Goal: Task Accomplishment & Management: Use online tool/utility

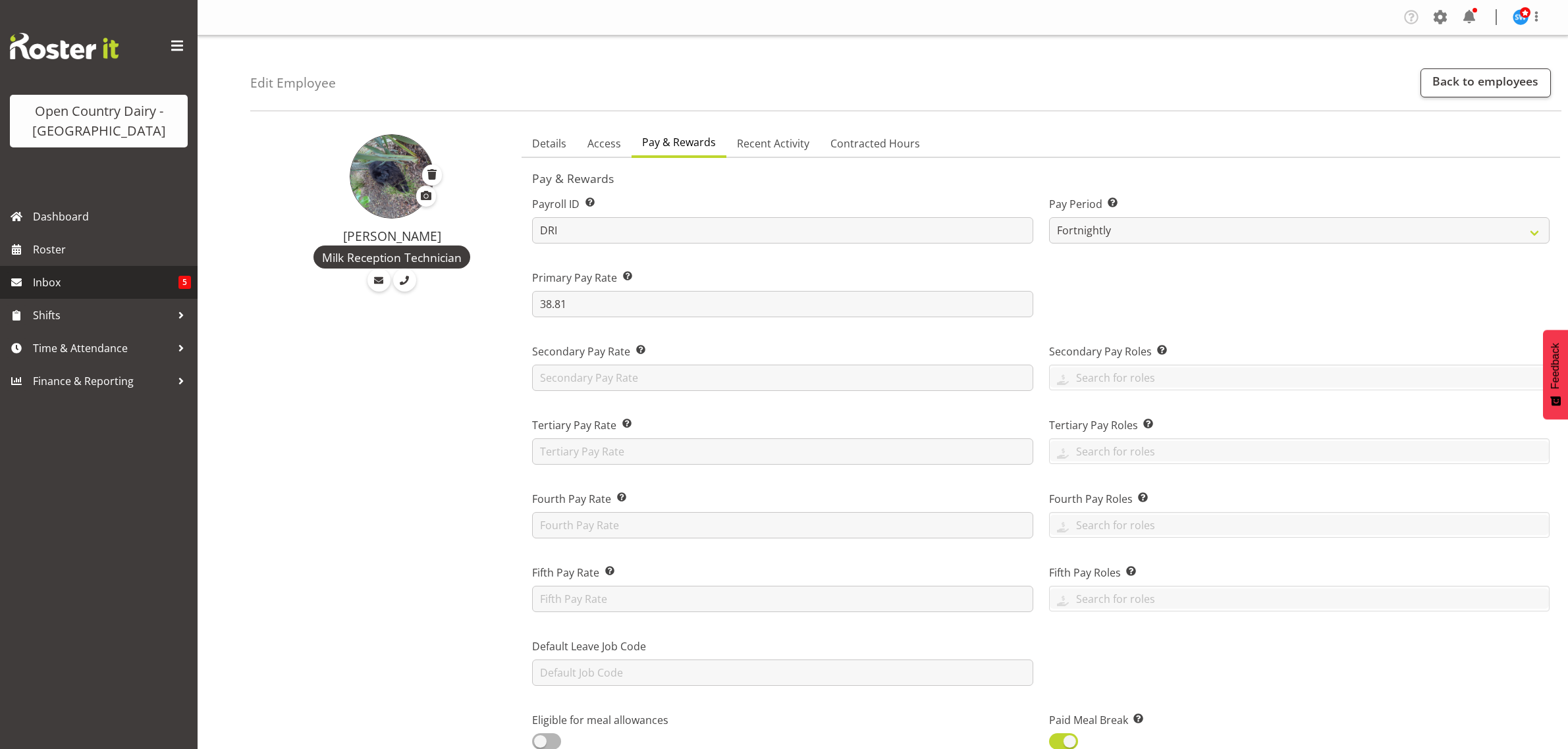
select select "manual"
select select "fixed"
select select "roster_fixed"
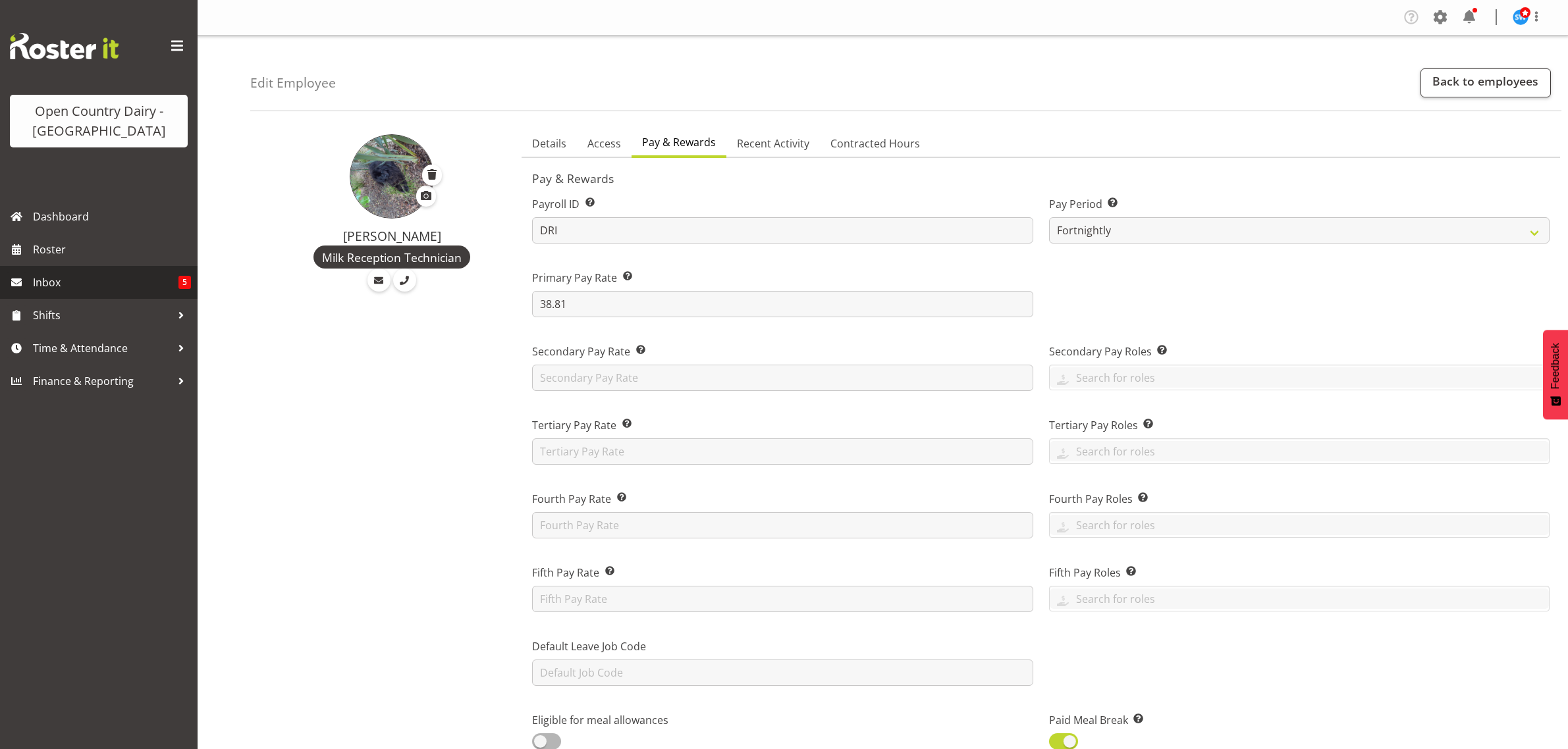
select select "day"
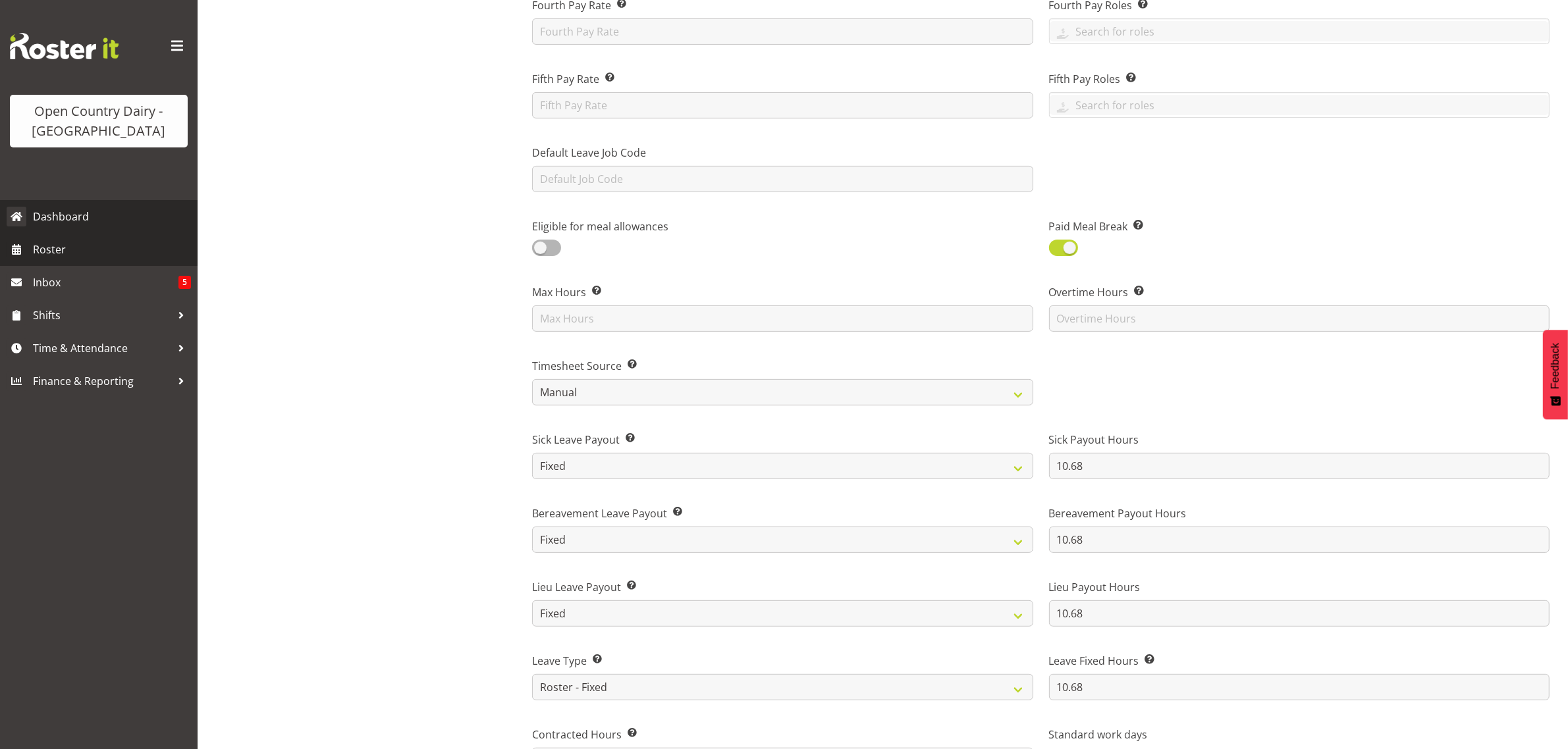
drag, startPoint x: 36, startPoint y: 241, endPoint x: 43, endPoint y: 215, distance: 26.9
click at [36, 241] on span "Roster" at bounding box center [112, 250] width 158 height 20
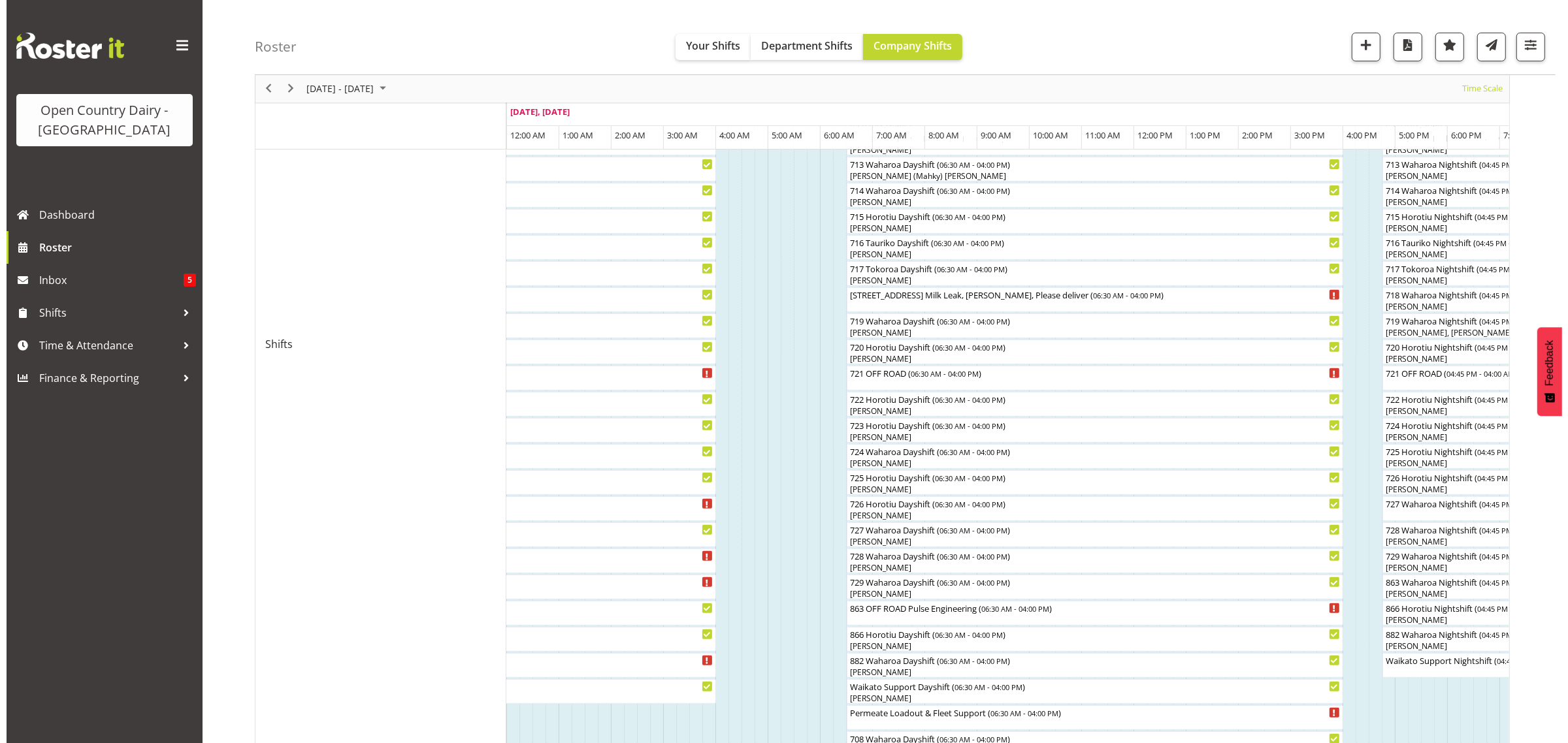
scroll to position [490, 0]
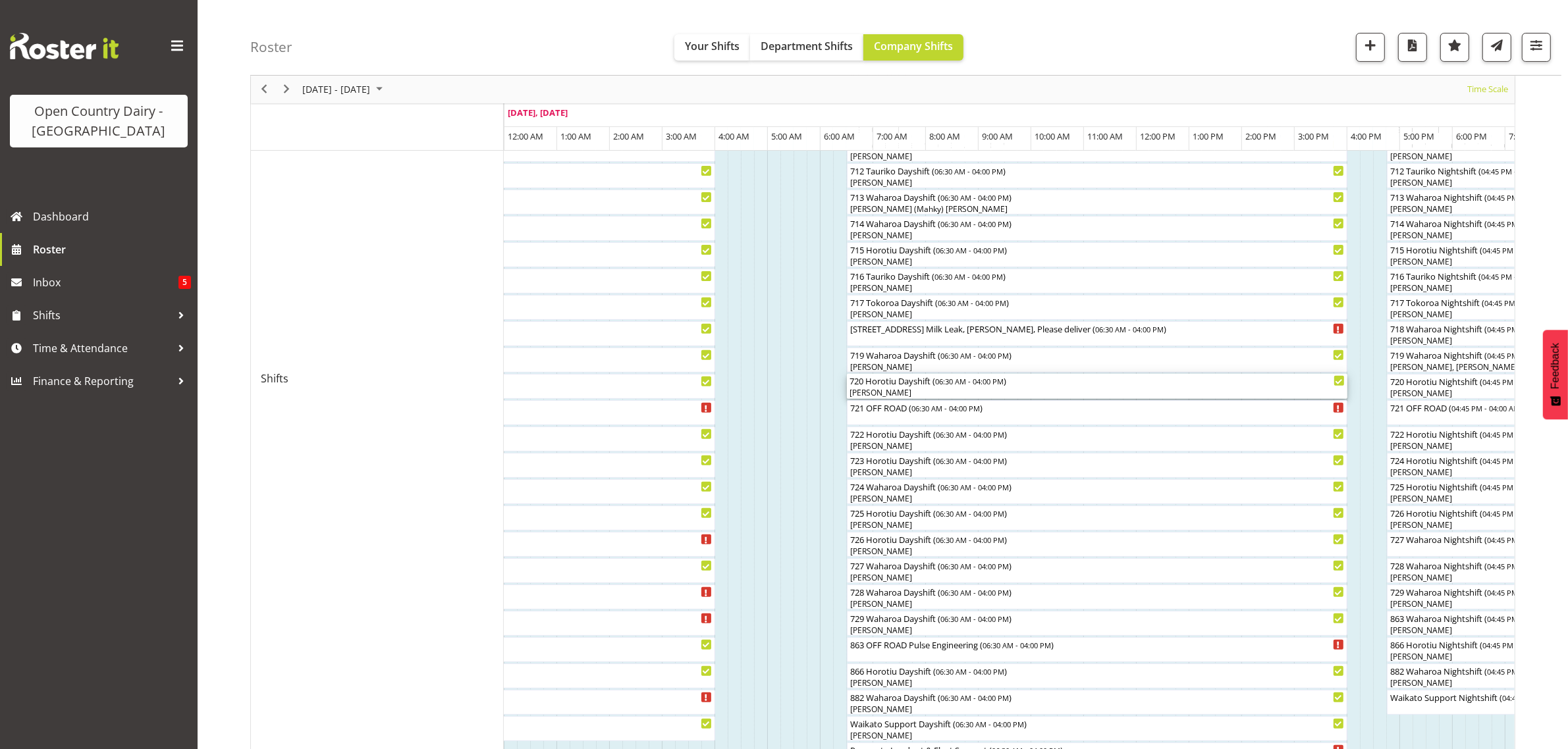
click at [894, 388] on div "[PERSON_NAME]" at bounding box center [1097, 393] width 496 height 12
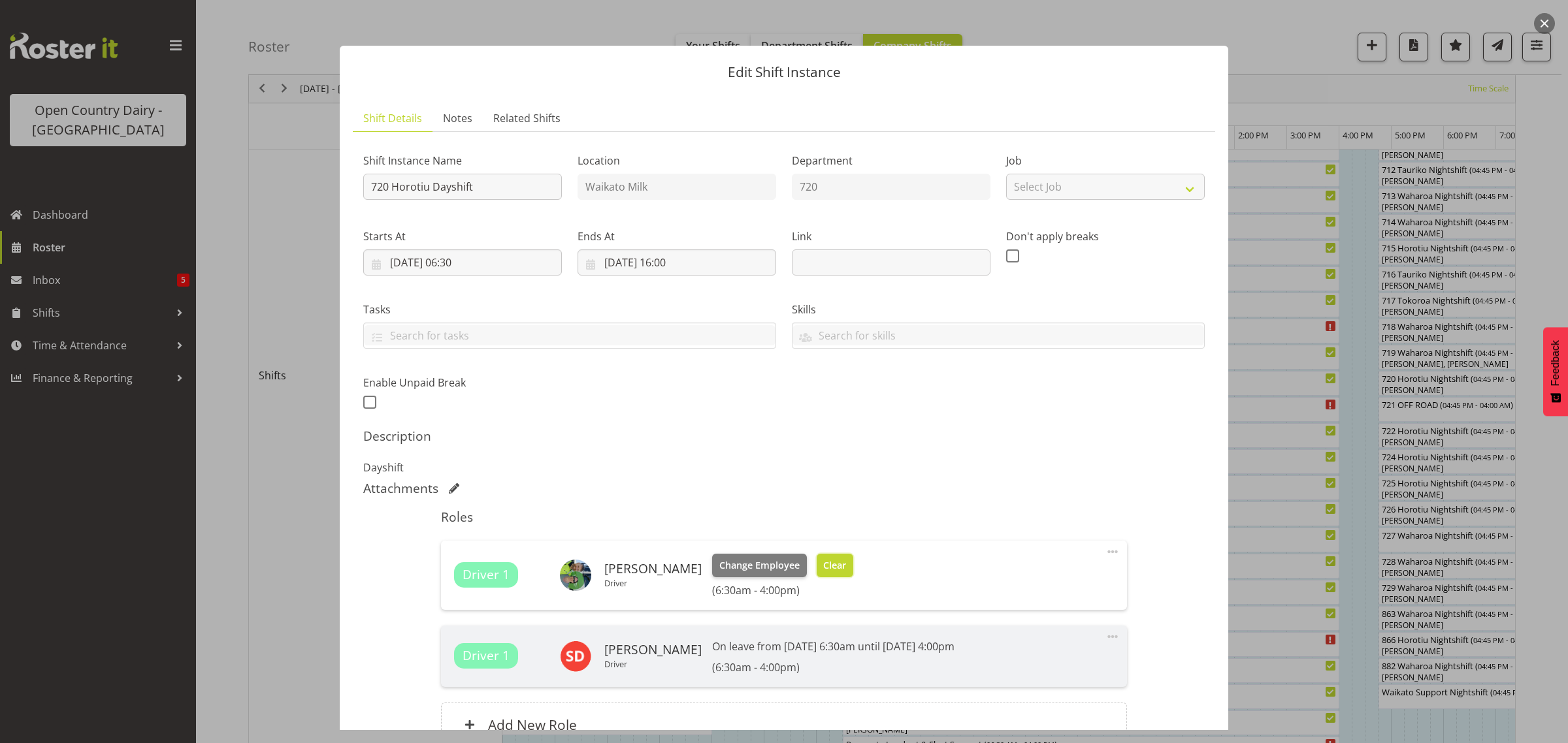
click at [823, 566] on span "Clear" at bounding box center [834, 566] width 23 height 14
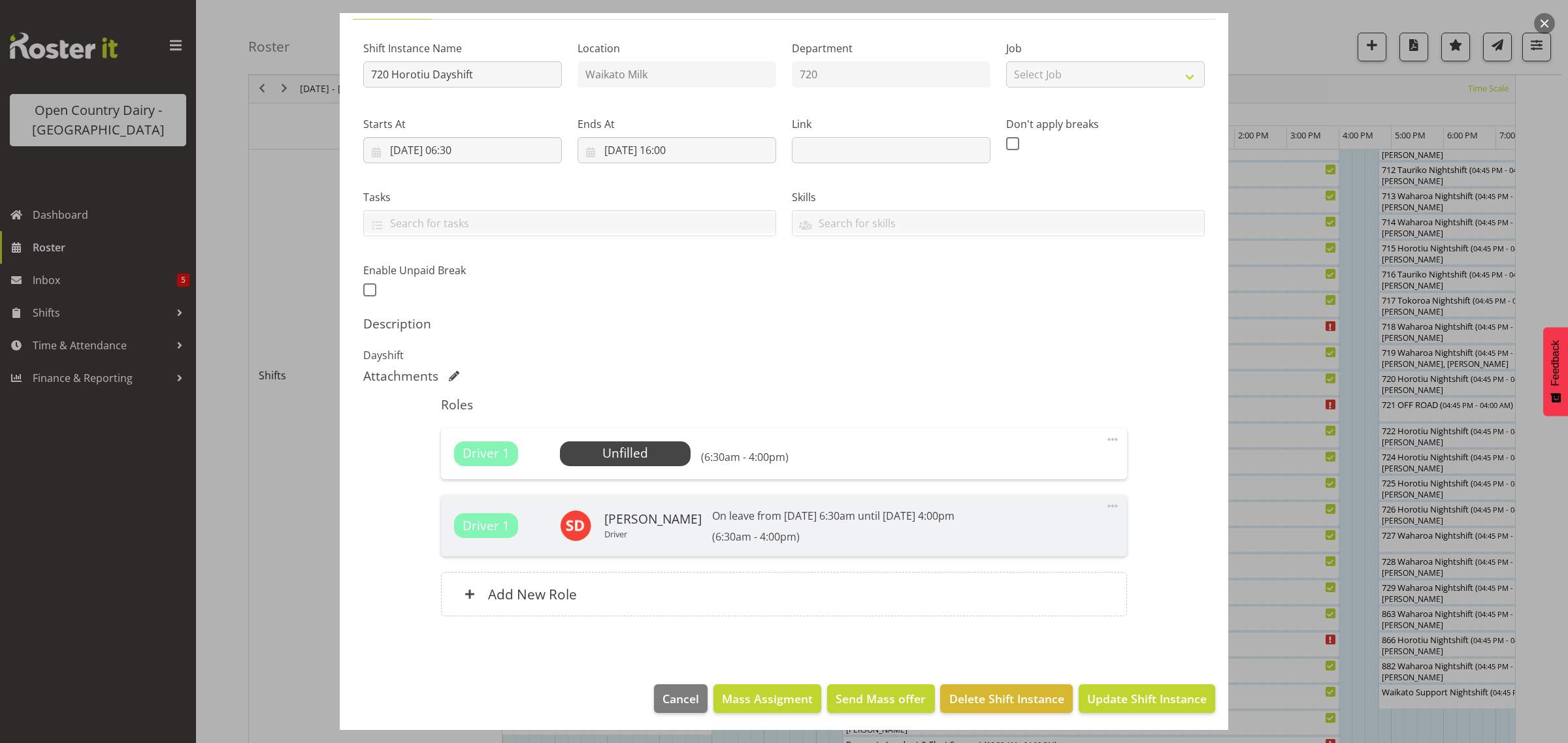
scroll to position [115, 0]
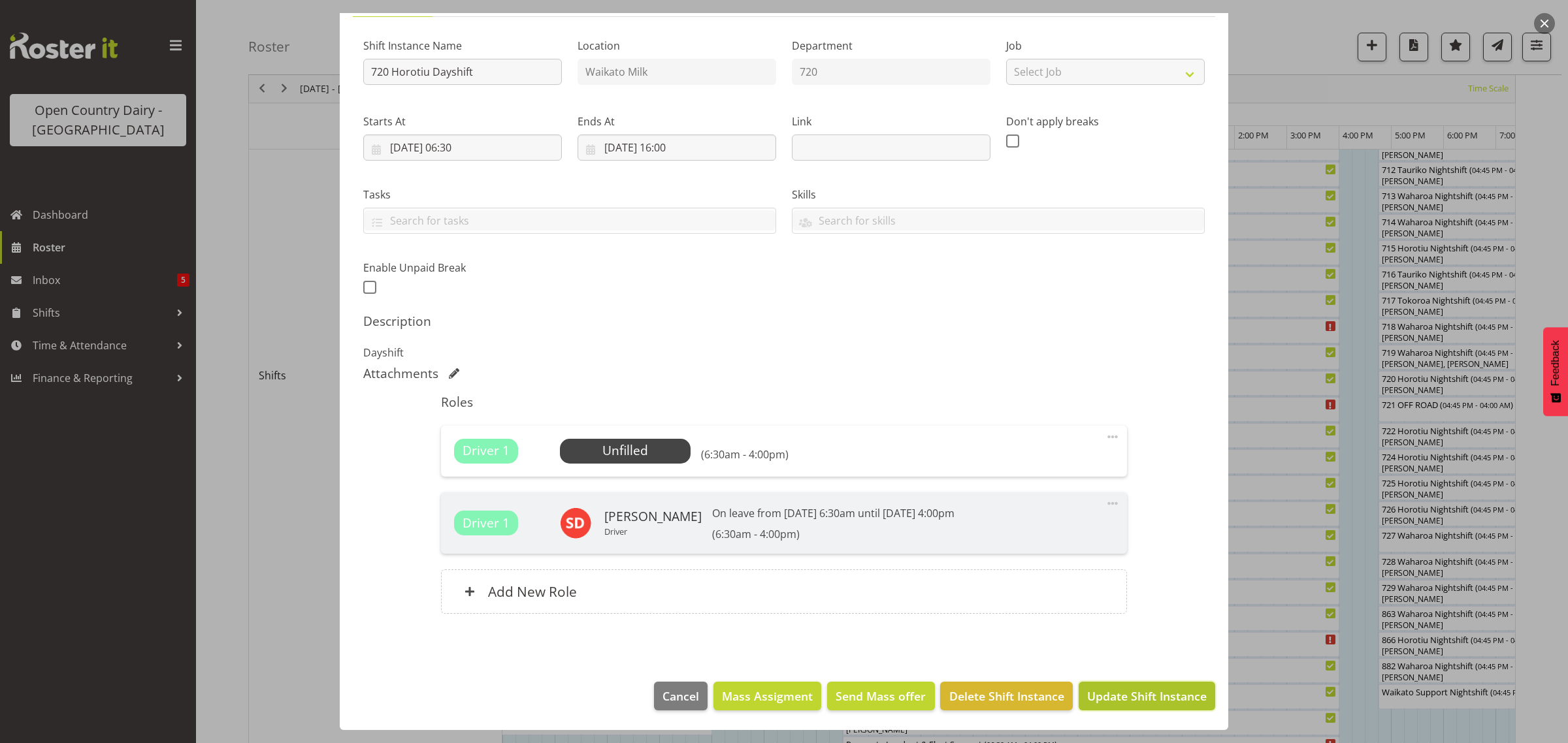
click at [1102, 687] on button "Update Shift Instance" at bounding box center [1147, 696] width 137 height 29
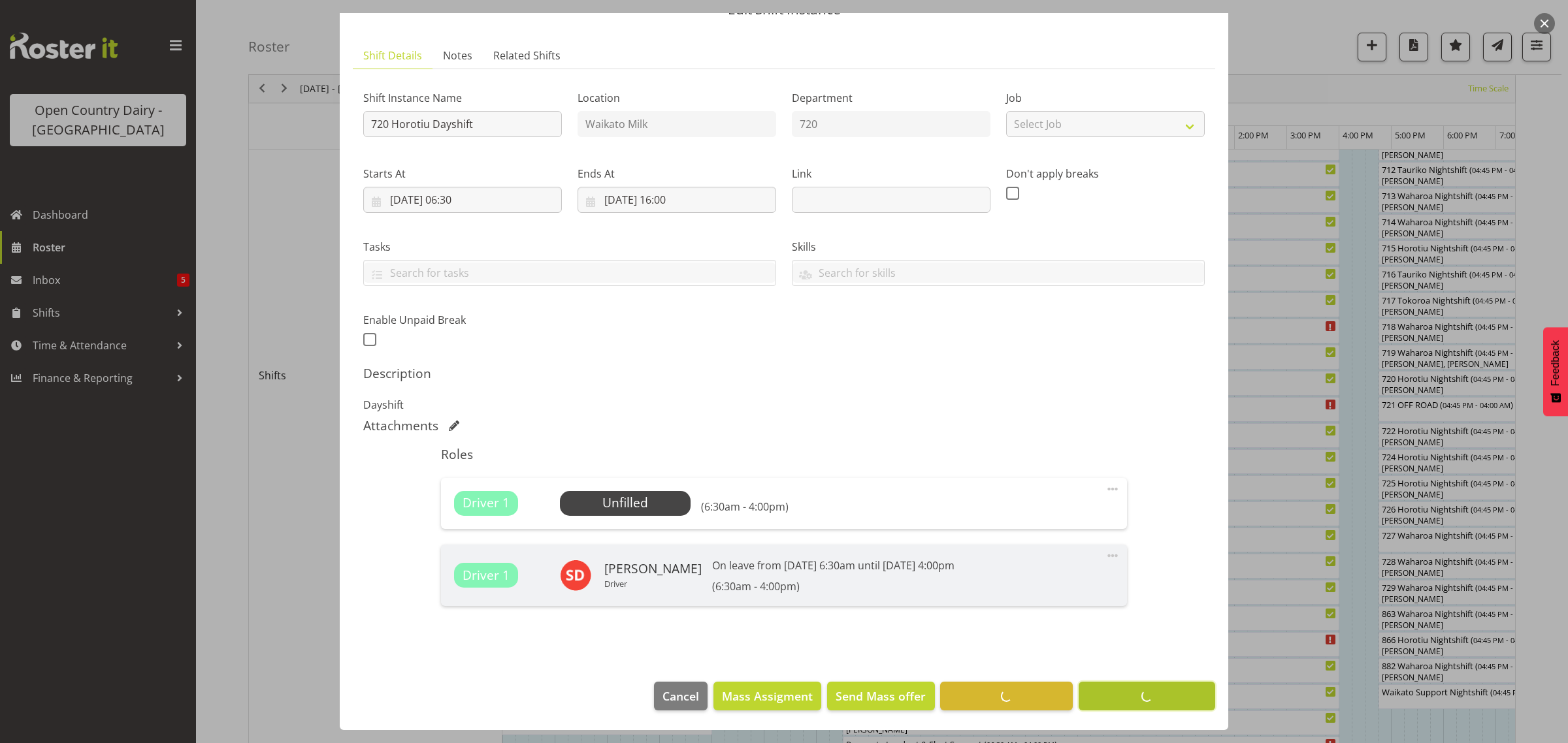
scroll to position [62, 0]
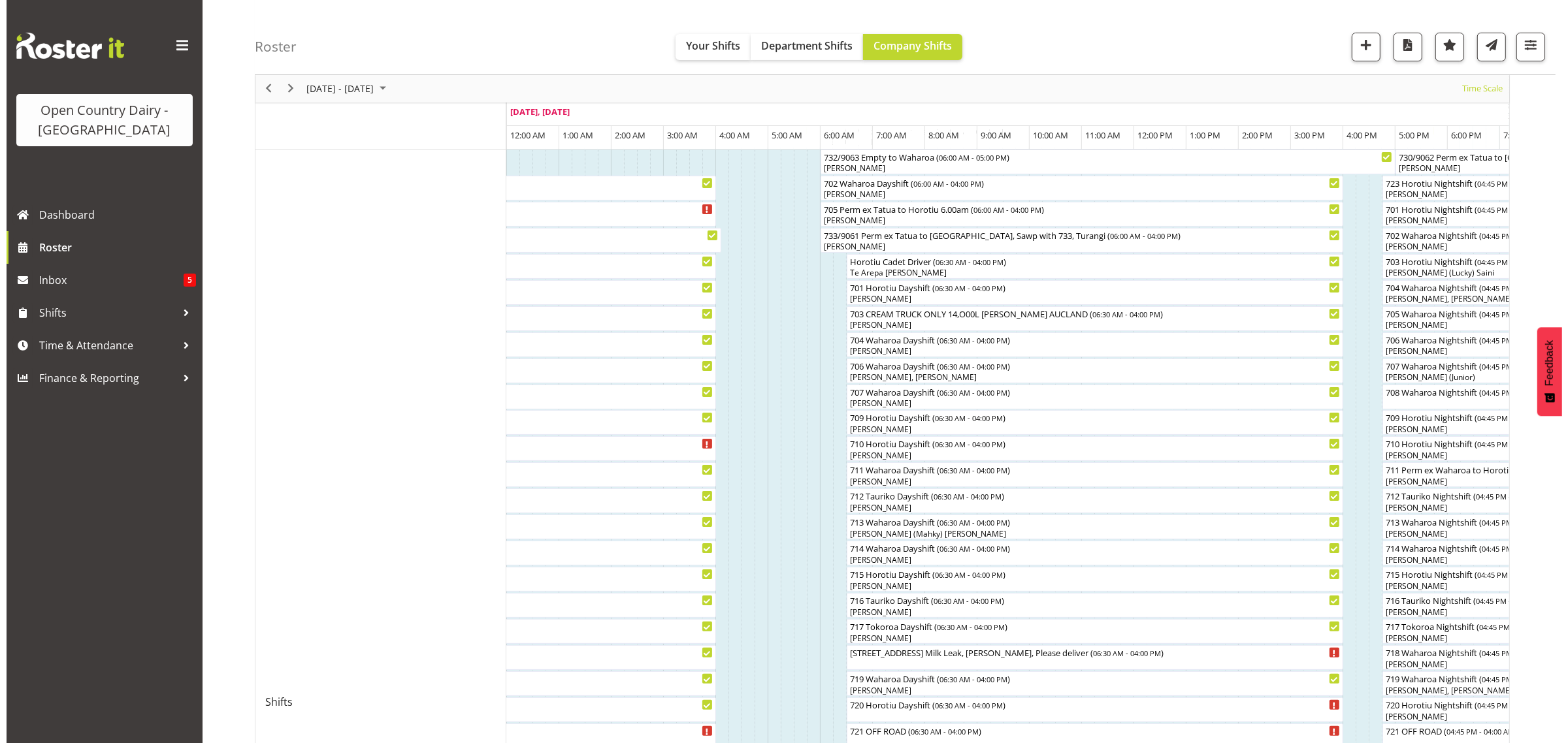
scroll to position [326, 0]
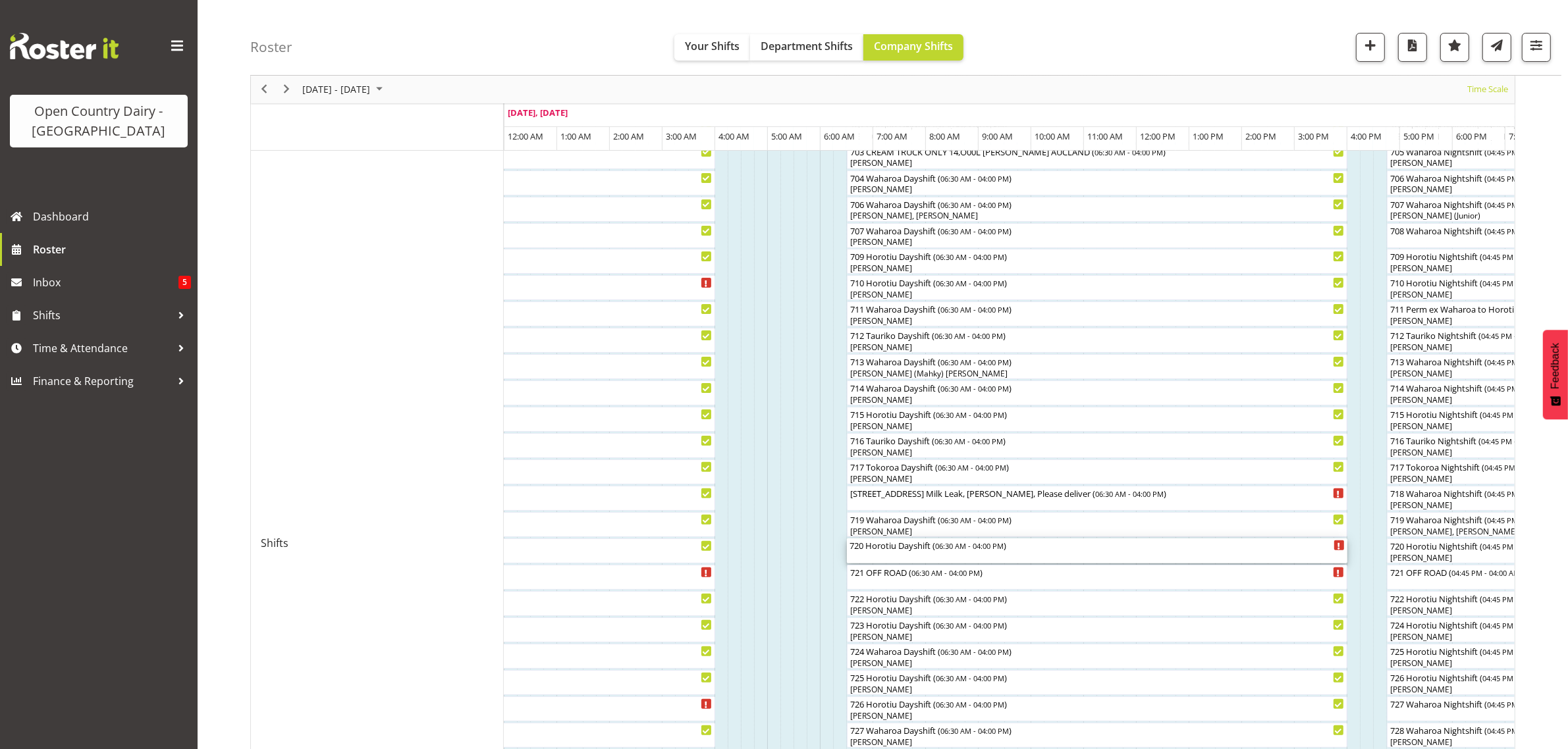
click at [929, 553] on div "720 Horotiu Dayshift ( 06:30 AM - 04:00 PM )" at bounding box center [1097, 551] width 496 height 25
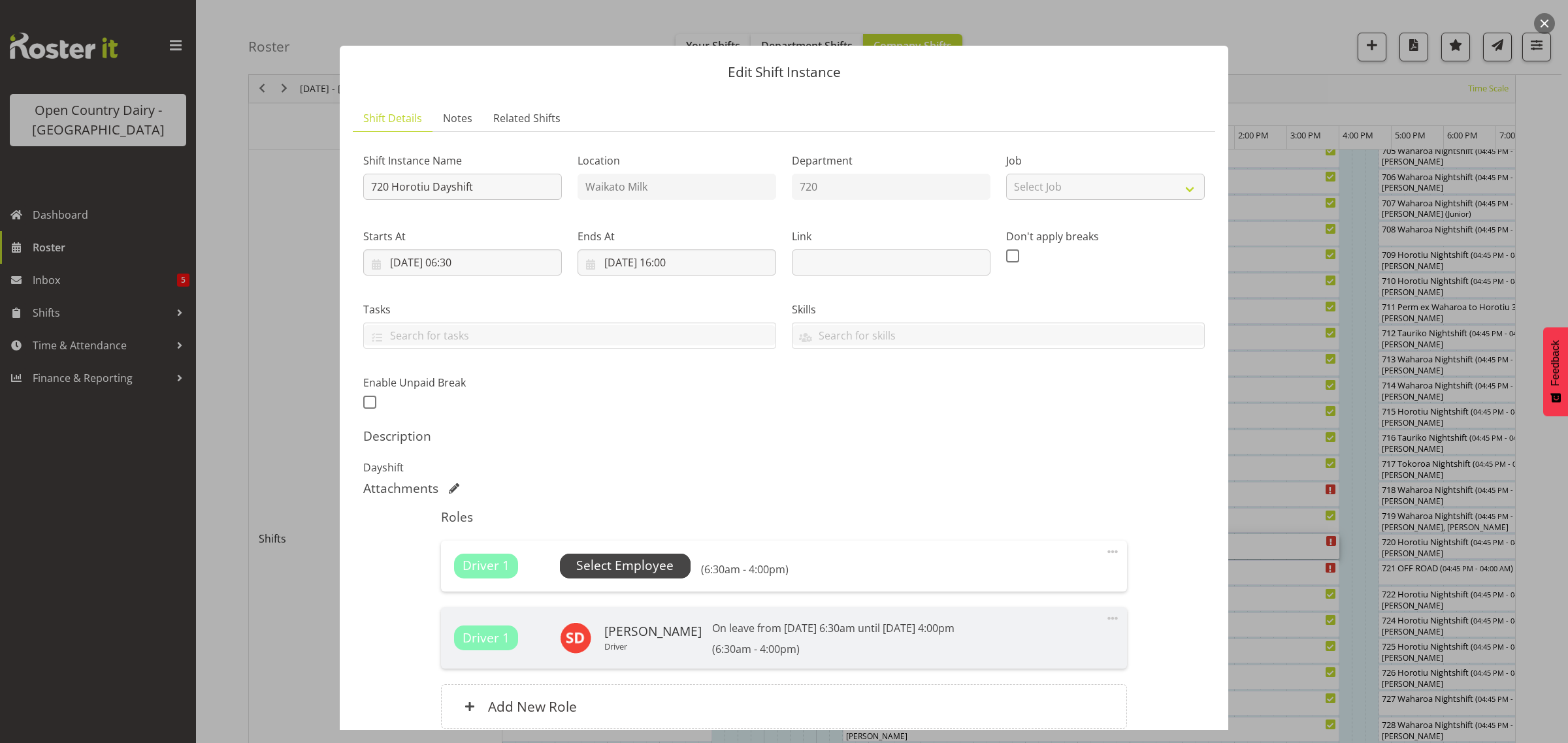
click at [664, 565] on span "Select Employee" at bounding box center [625, 566] width 97 height 19
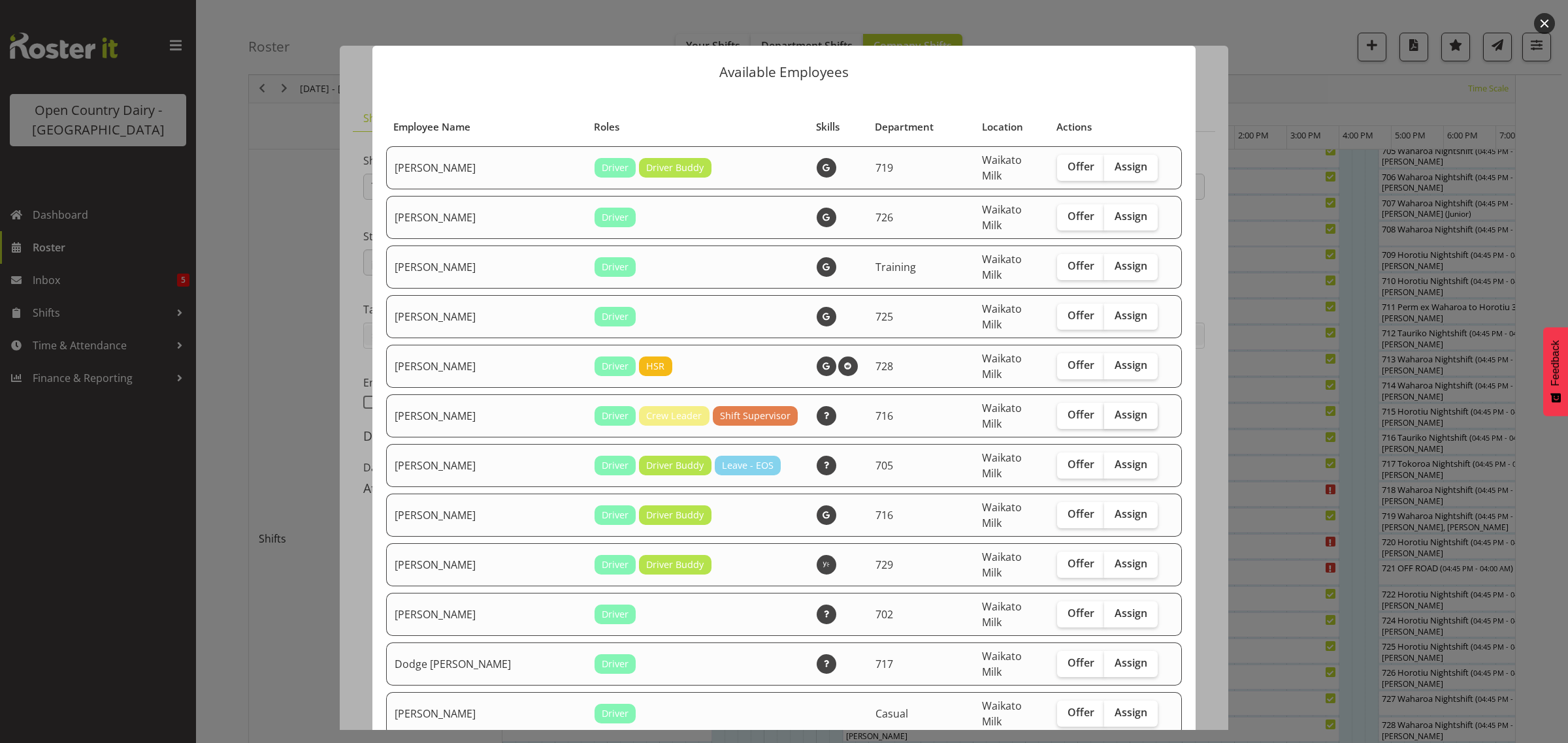
click at [1116, 403] on label "Assign" at bounding box center [1131, 416] width 54 height 26
click at [1113, 411] on input "Assign" at bounding box center [1108, 415] width 9 height 9
checkbox input "true"
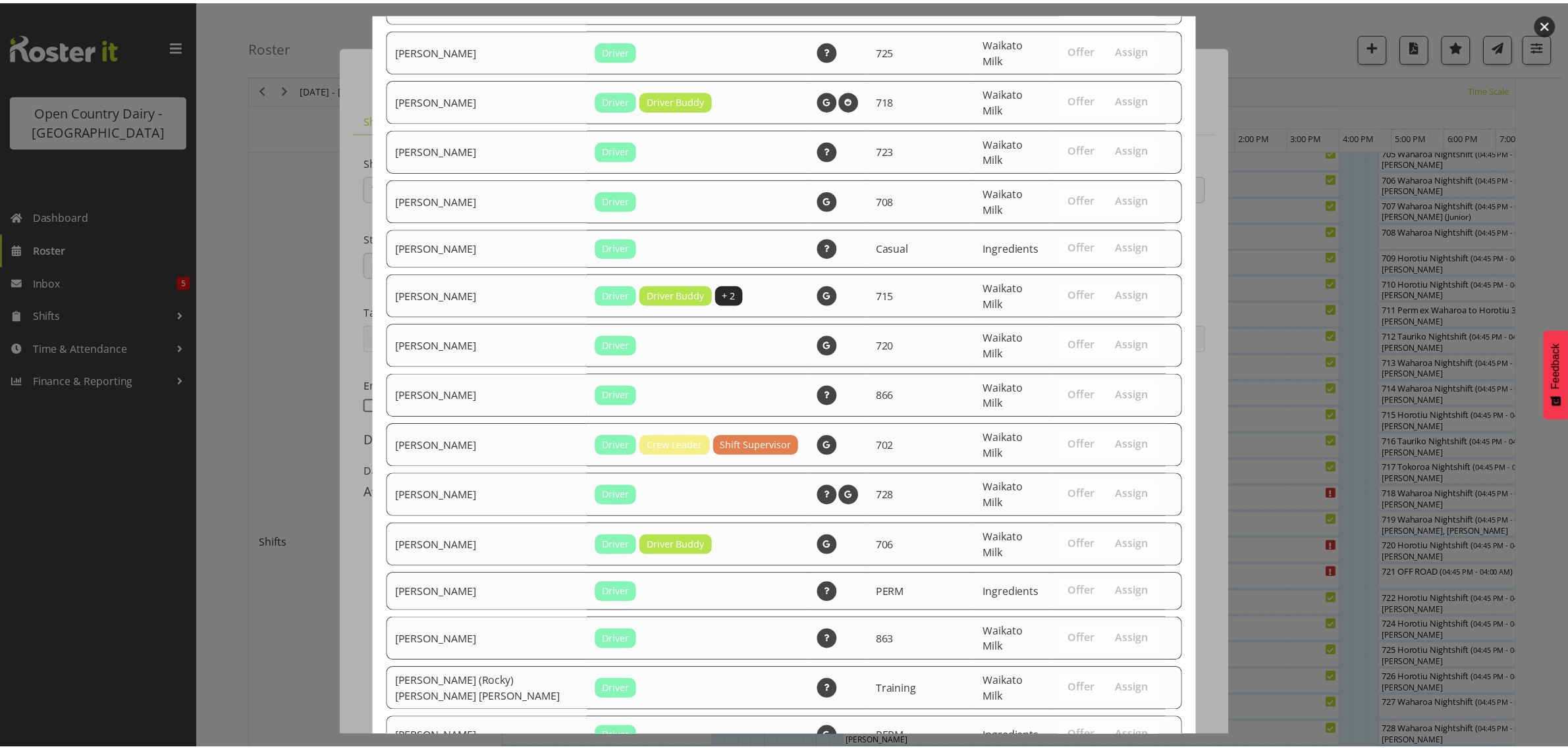
scroll to position [1785, 0]
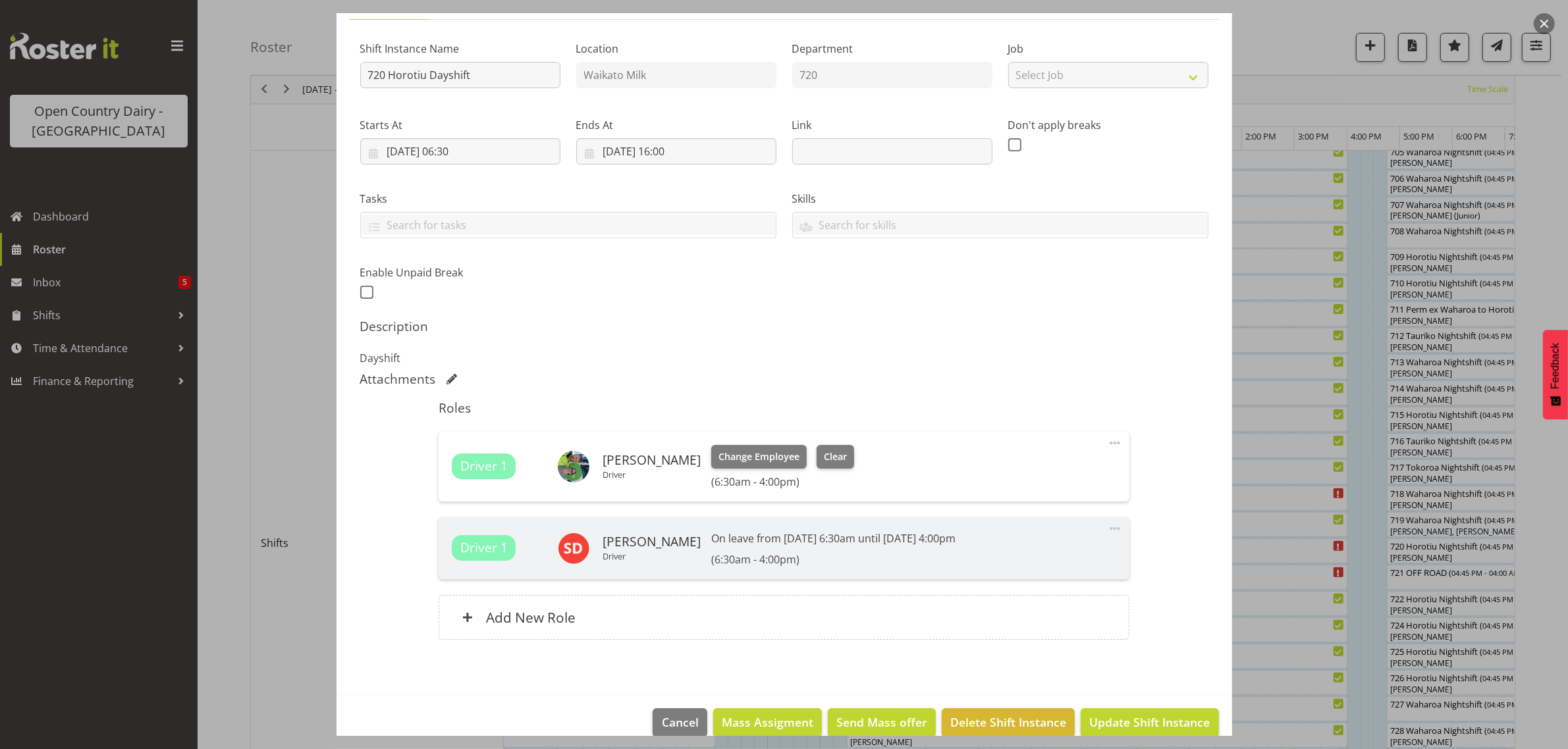
scroll to position [134, 0]
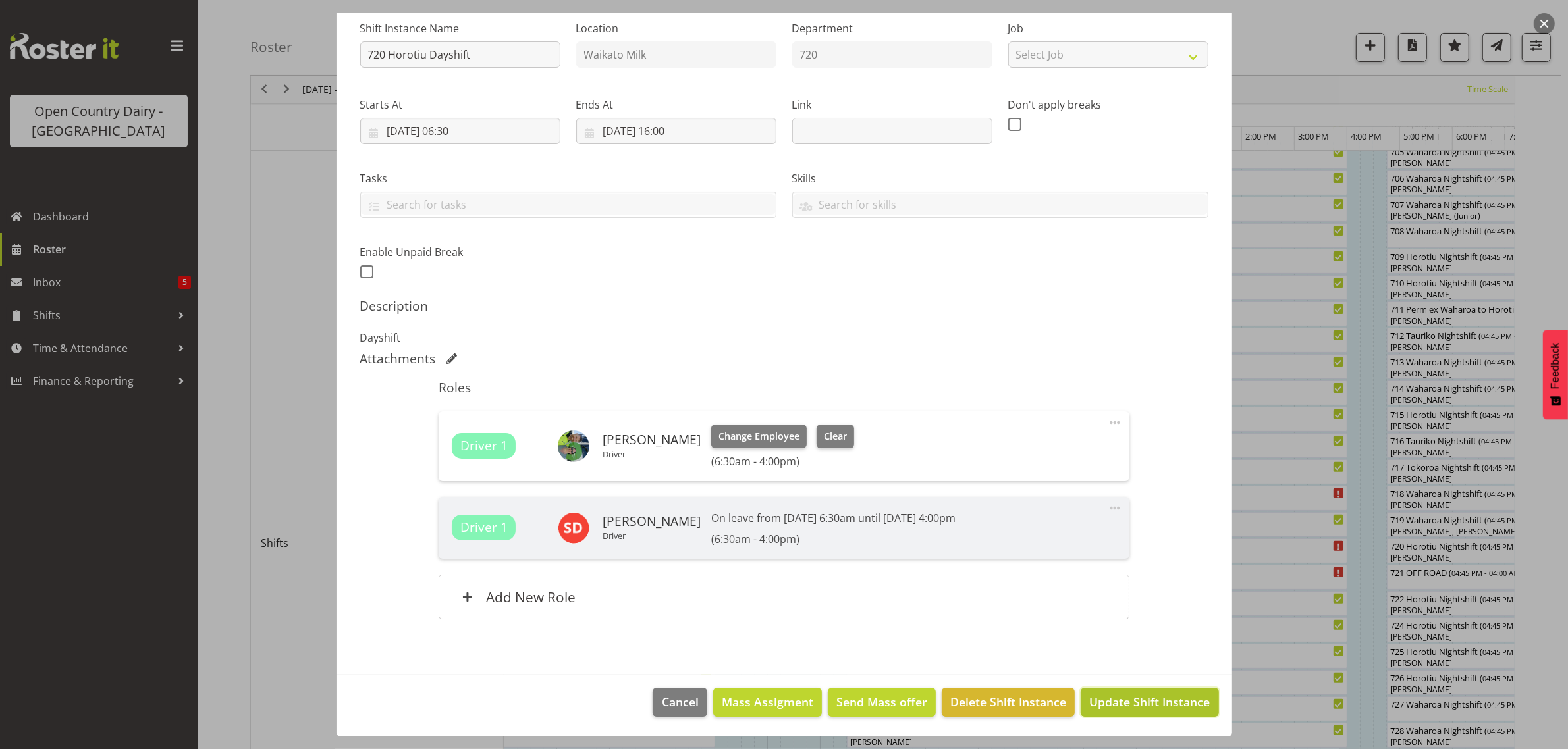
click at [1143, 698] on span "Update Shift Instance" at bounding box center [1149, 702] width 121 height 17
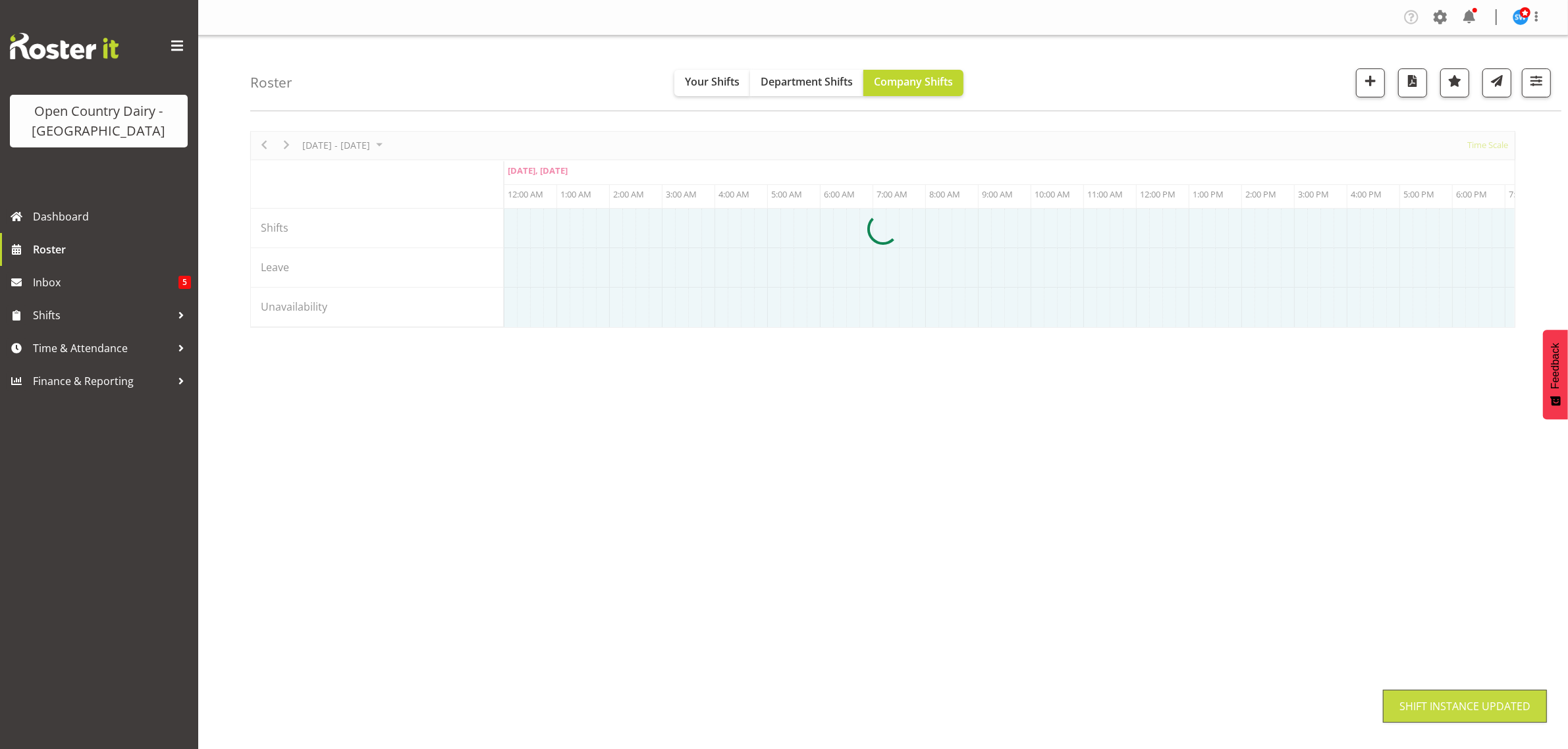
scroll to position [0, 0]
